Goal: Information Seeking & Learning: Learn about a topic

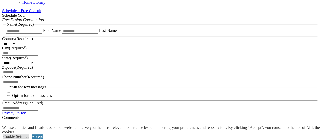
scroll to position [338, 0]
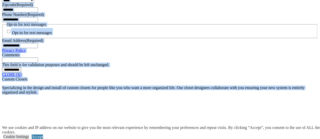
drag, startPoint x: 318, startPoint y: 27, endPoint x: 320, endPoint y: 35, distance: 8.7
drag, startPoint x: 320, startPoint y: 35, endPoint x: 191, endPoint y: 39, distance: 128.6
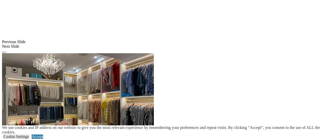
scroll to position [577, 0]
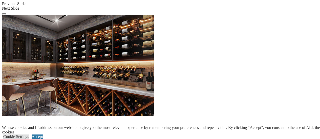
scroll to position [638, 0]
